Goal: Task Accomplishment & Management: Use online tool/utility

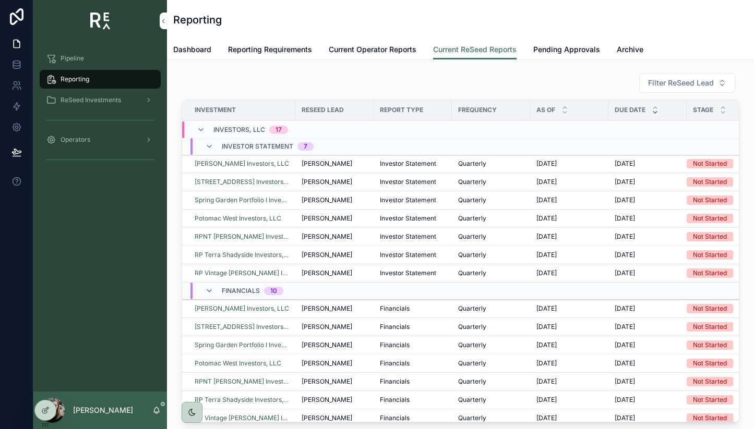
scroll to position [85, 0]
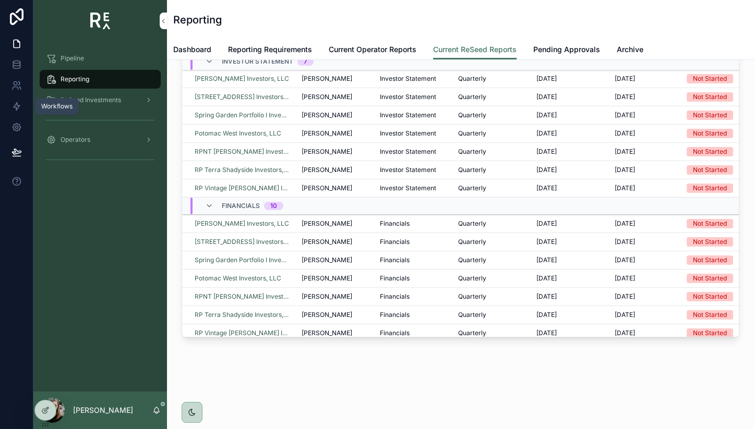
click at [25, 110] on link at bounding box center [16, 106] width 33 height 21
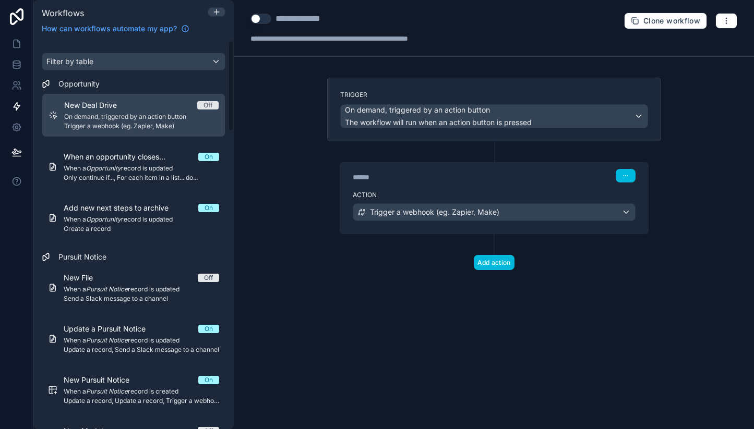
click at [490, 268] on button "Add action" at bounding box center [494, 262] width 41 height 15
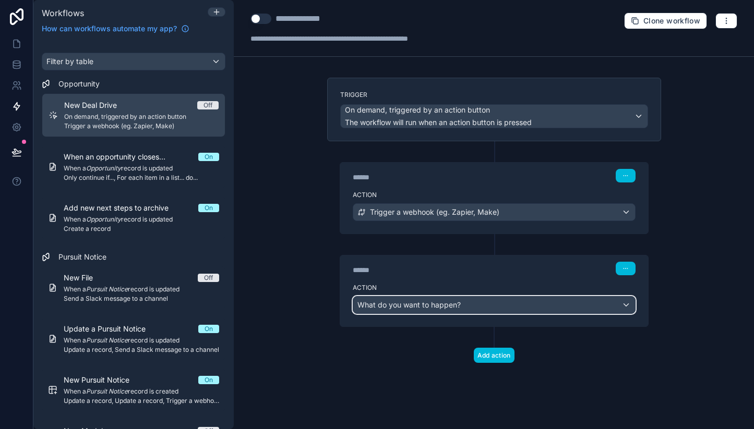
click at [503, 305] on div "What do you want to happen?" at bounding box center [494, 305] width 282 height 17
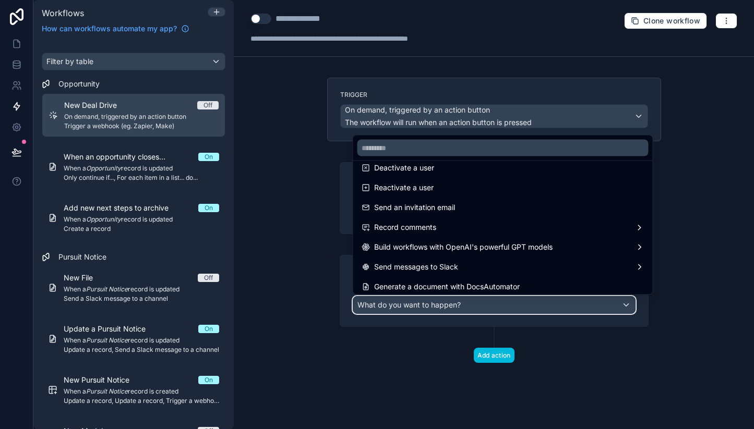
scroll to position [193, 0]
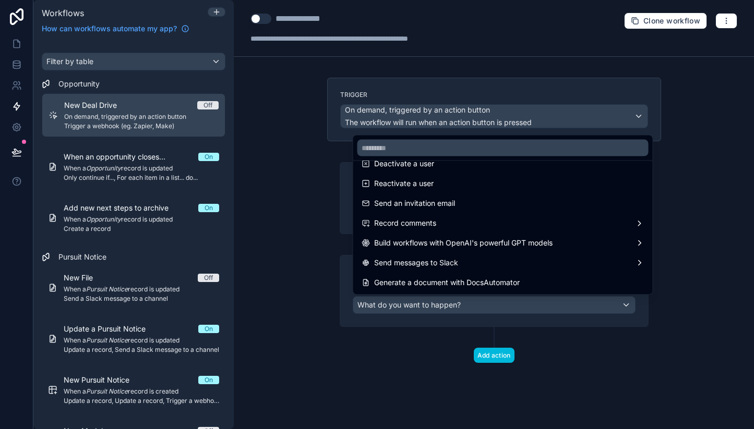
click at [606, 343] on div at bounding box center [377, 214] width 754 height 429
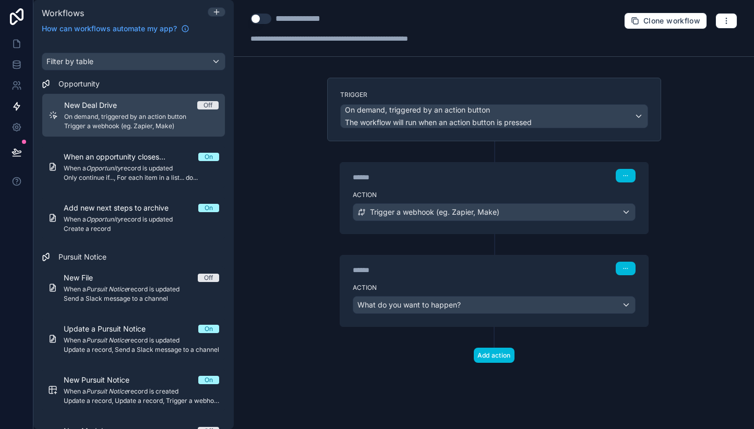
click at [620, 270] on button "button" at bounding box center [626, 269] width 20 height 14
click at [642, 302] on button "Delete" at bounding box center [649, 308] width 71 height 17
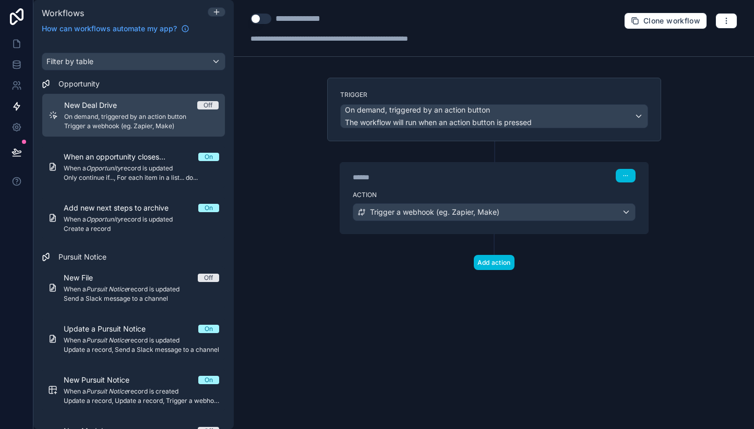
click at [642, 302] on div "Trigger On demand, triggered by an action button The workflow will run when an …" at bounding box center [494, 191] width 351 height 226
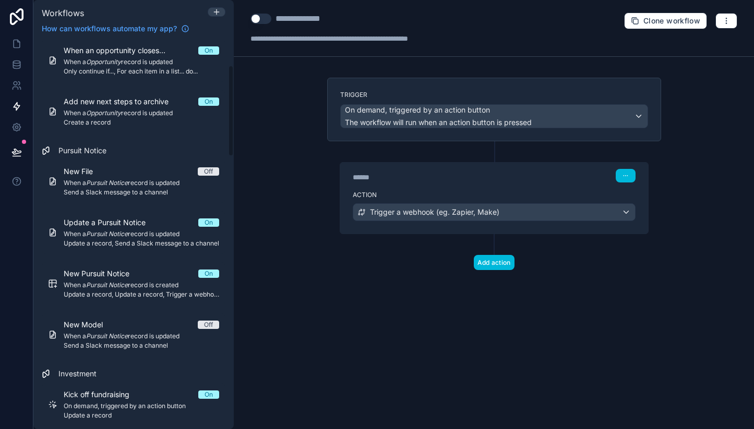
scroll to position [107, 0]
click at [466, 183] on div "****** Step 1" at bounding box center [494, 175] width 308 height 24
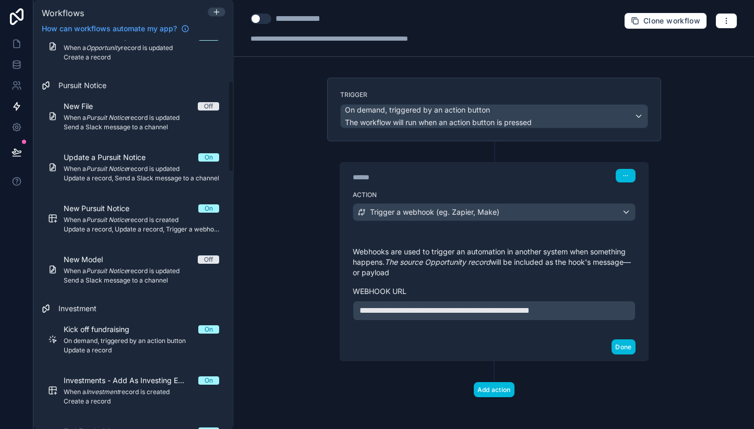
scroll to position [175, 0]
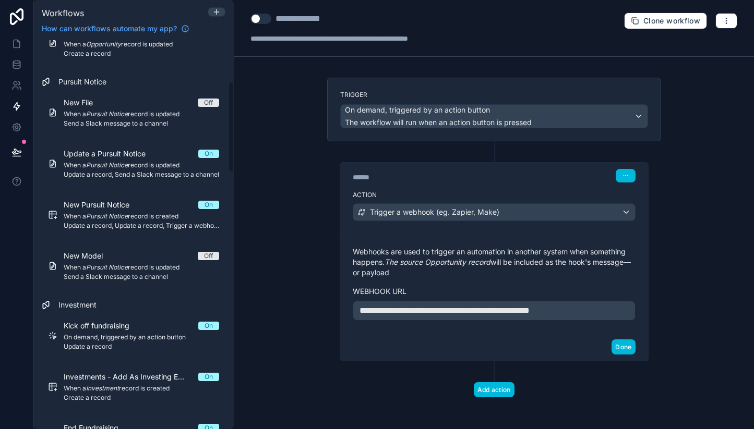
click at [171, 112] on span "When a Pursuit Notice record is updated" at bounding box center [141, 114] width 155 height 8
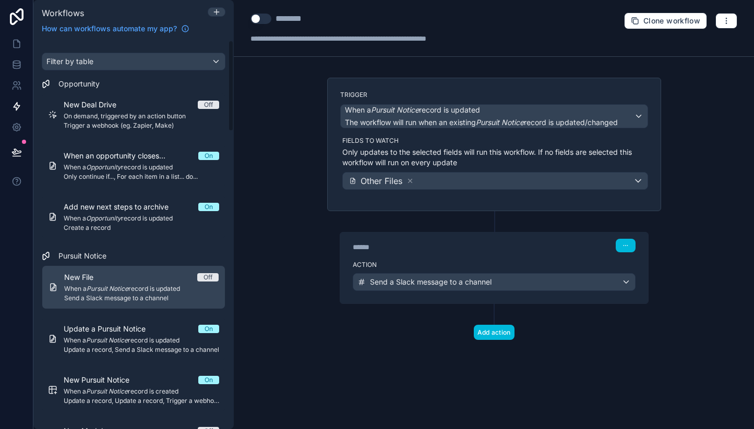
click at [144, 115] on span "On demand, triggered by an action button" at bounding box center [141, 116] width 155 height 8
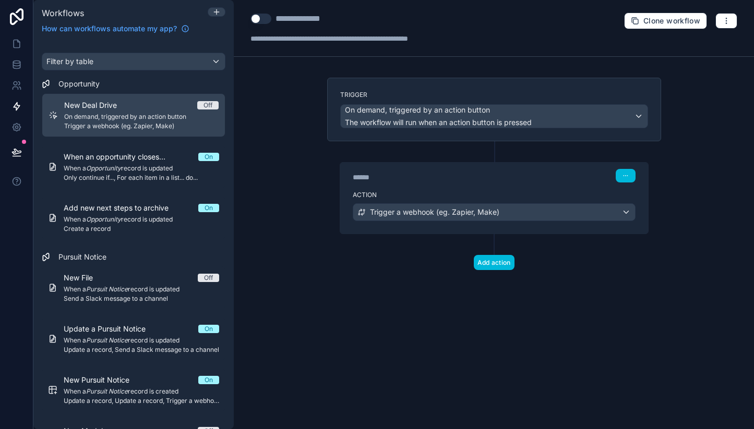
click at [140, 154] on span "When an opportunity closes..." at bounding box center [121, 157] width 114 height 10
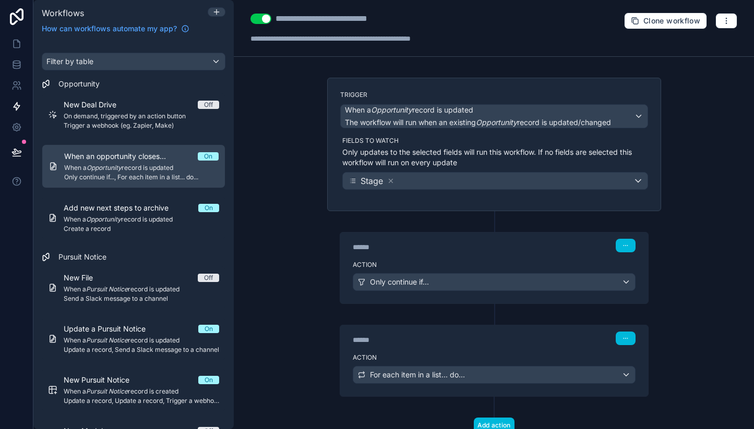
click at [430, 154] on p "Only updates to the selected fields will run this workflow. If no fields are se…" at bounding box center [495, 157] width 306 height 21
click at [458, 162] on p "Only updates to the selected fields will run this workflow. If no fields are se…" at bounding box center [495, 157] width 306 height 21
click at [462, 263] on label "Action" at bounding box center [494, 265] width 283 height 8
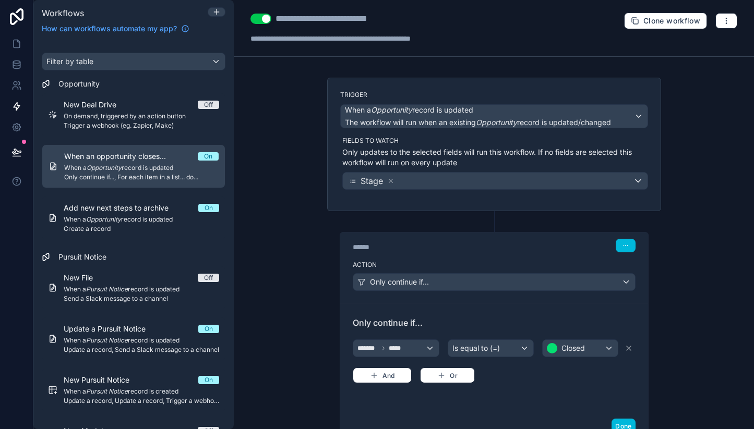
scroll to position [173, 0]
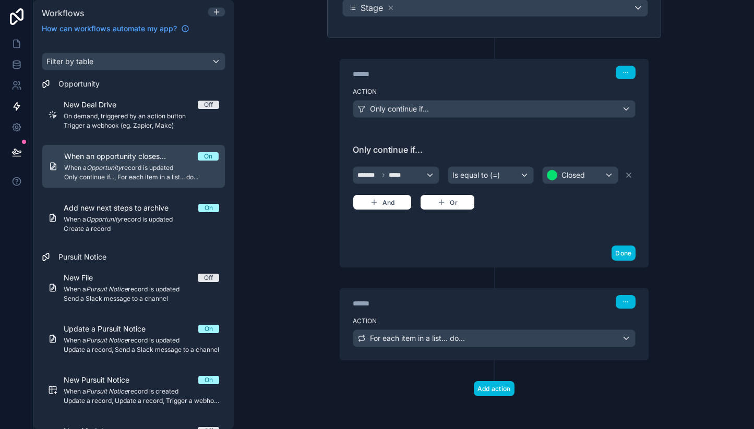
click at [472, 313] on div "Action For each item in a list... do..." at bounding box center [494, 336] width 308 height 47
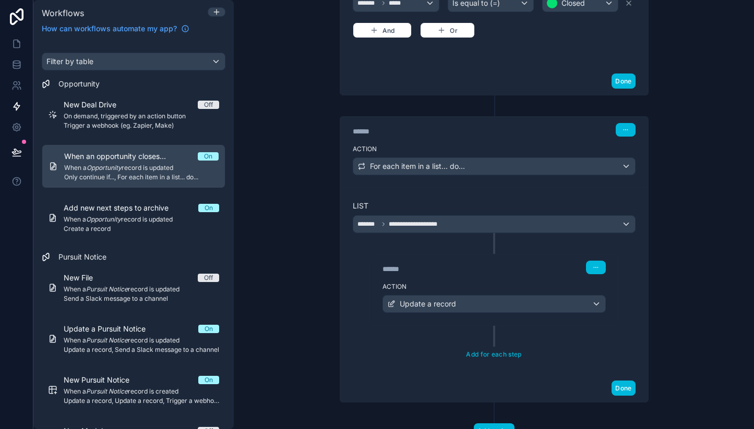
scroll to position [346, 0]
click at [488, 280] on div "Action Update a record" at bounding box center [494, 301] width 248 height 47
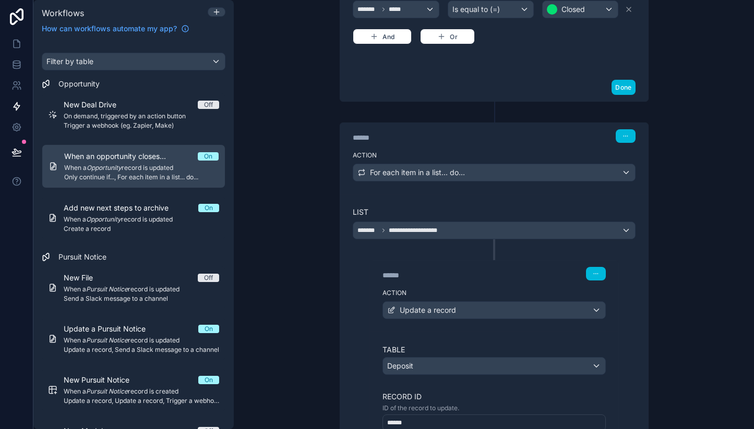
scroll to position [0, 0]
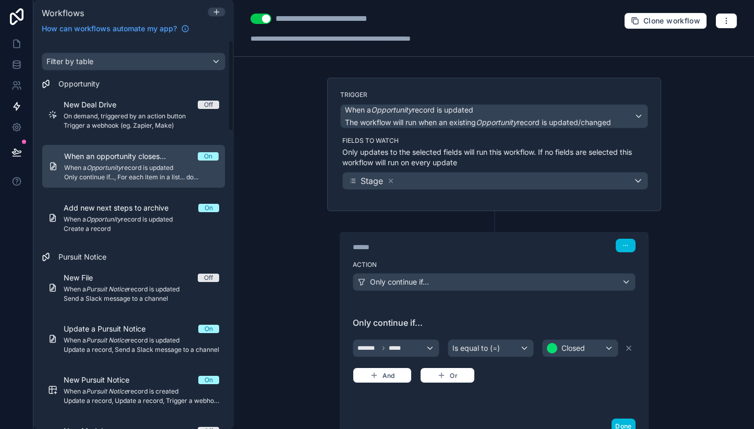
click at [328, 205] on div "Trigger When a Opportunity record is updated The workflow will run when an exis…" at bounding box center [494, 145] width 334 height 134
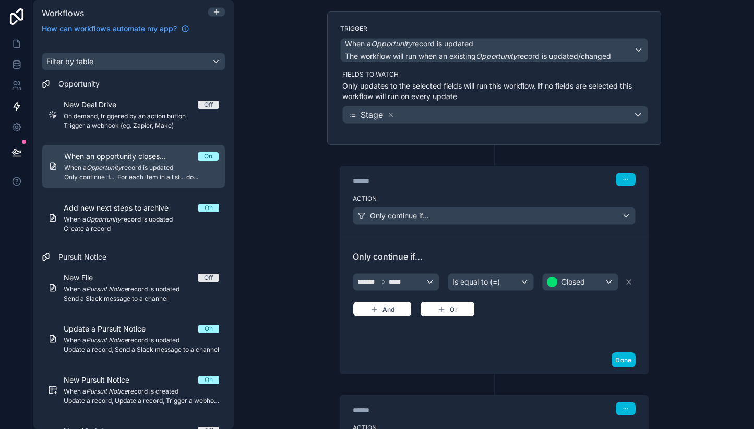
scroll to position [69, 0]
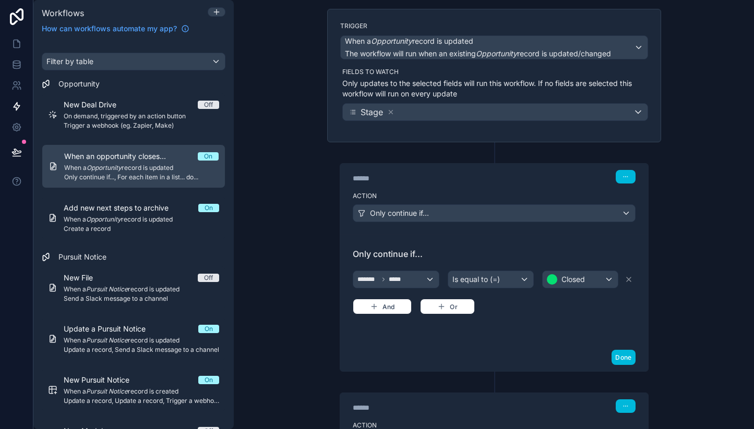
click at [629, 361] on button "Done" at bounding box center [622, 357] width 23 height 15
